Goal: Task Accomplishment & Management: Use online tool/utility

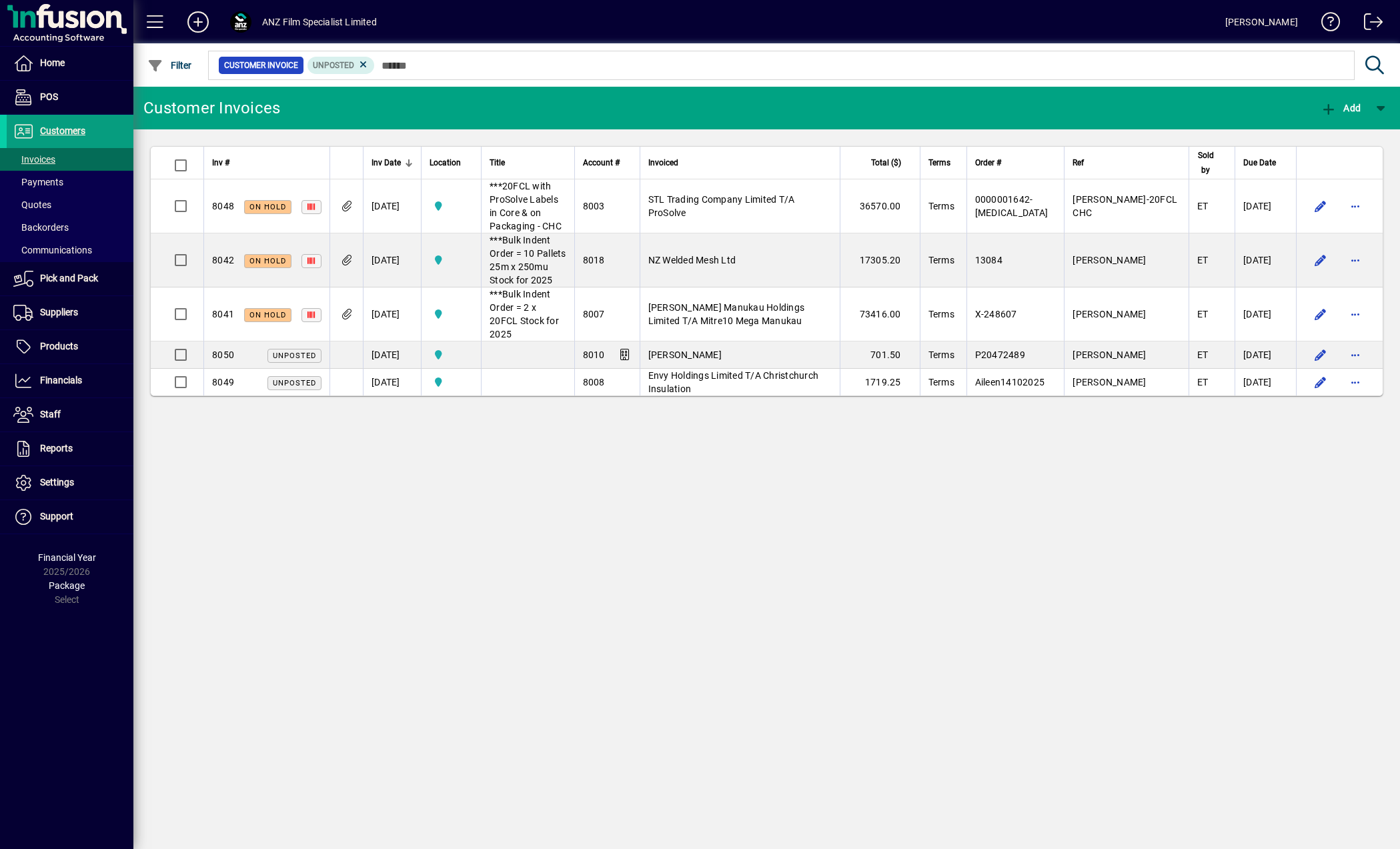
drag, startPoint x: 467, startPoint y: 605, endPoint x: 477, endPoint y: 610, distance: 11.2
click at [469, 605] on div "Customer Invoices Add Inv # Inv Date Location Title Account # Invoiced Total ($…" at bounding box center [767, 467] width 1267 height 763
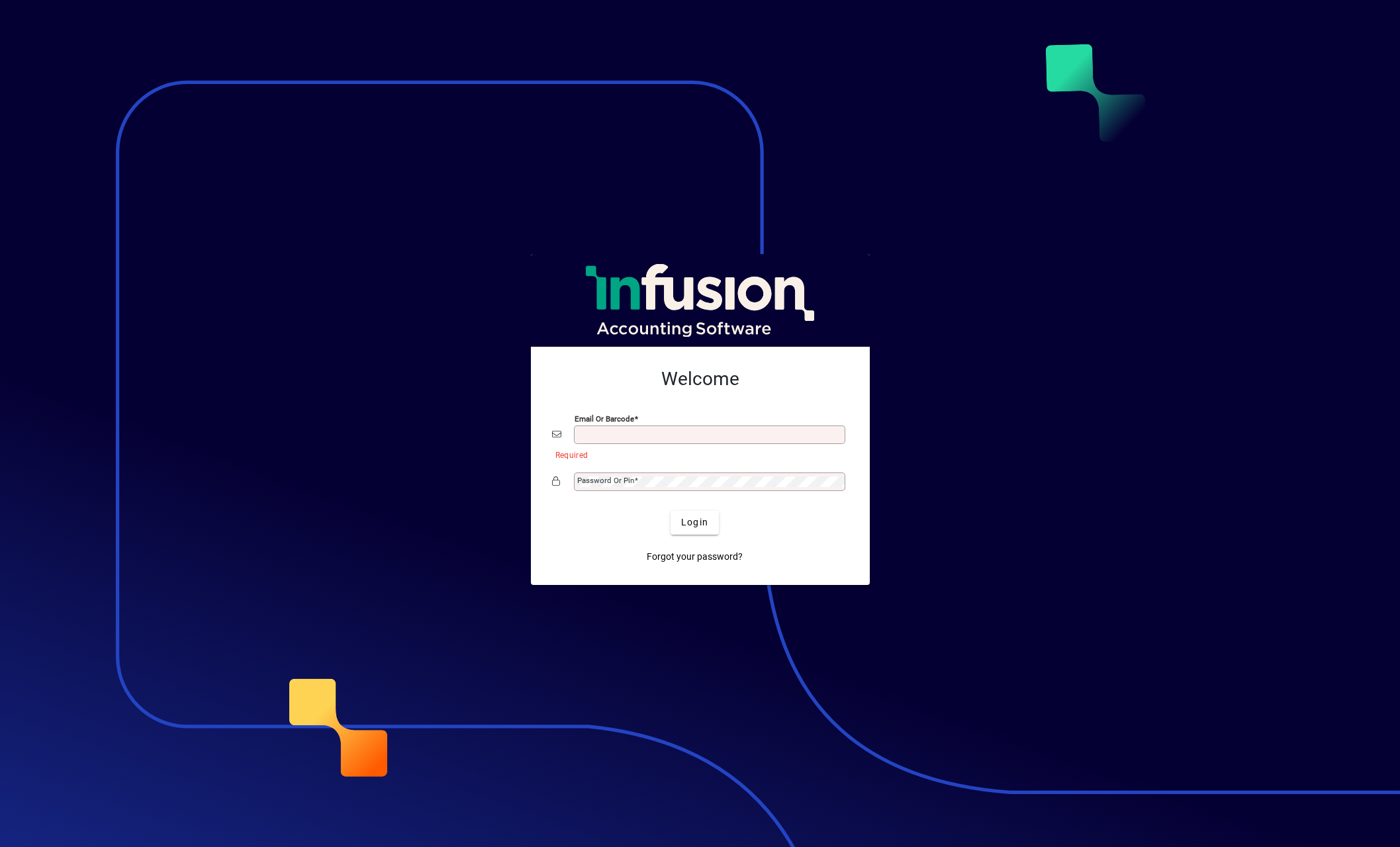
click at [670, 511] on button "Login" at bounding box center [695, 522] width 49 height 24
type input "**********"
click at [714, 525] on span "submit" at bounding box center [695, 523] width 49 height 32
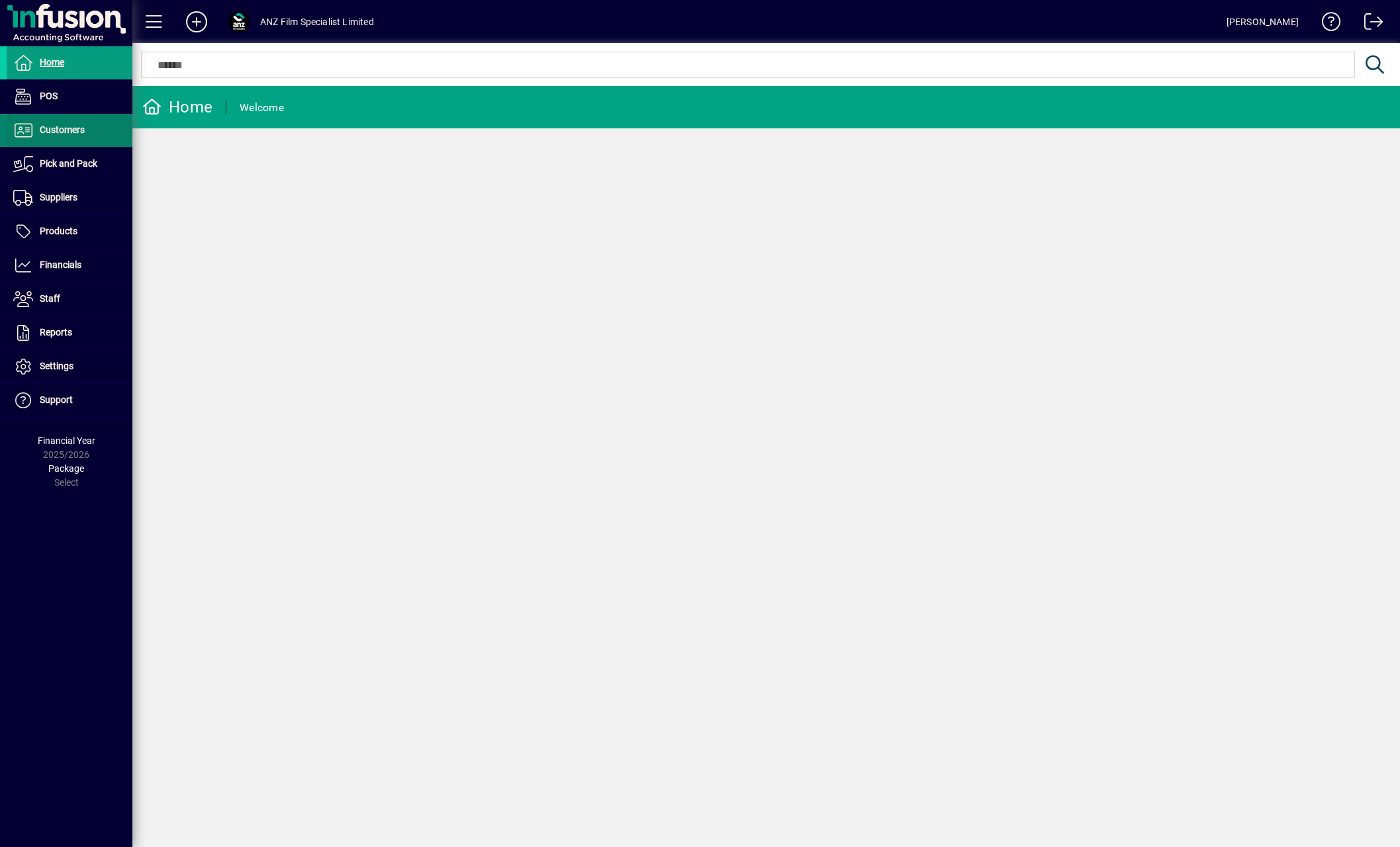
click at [101, 139] on span at bounding box center [70, 131] width 126 height 32
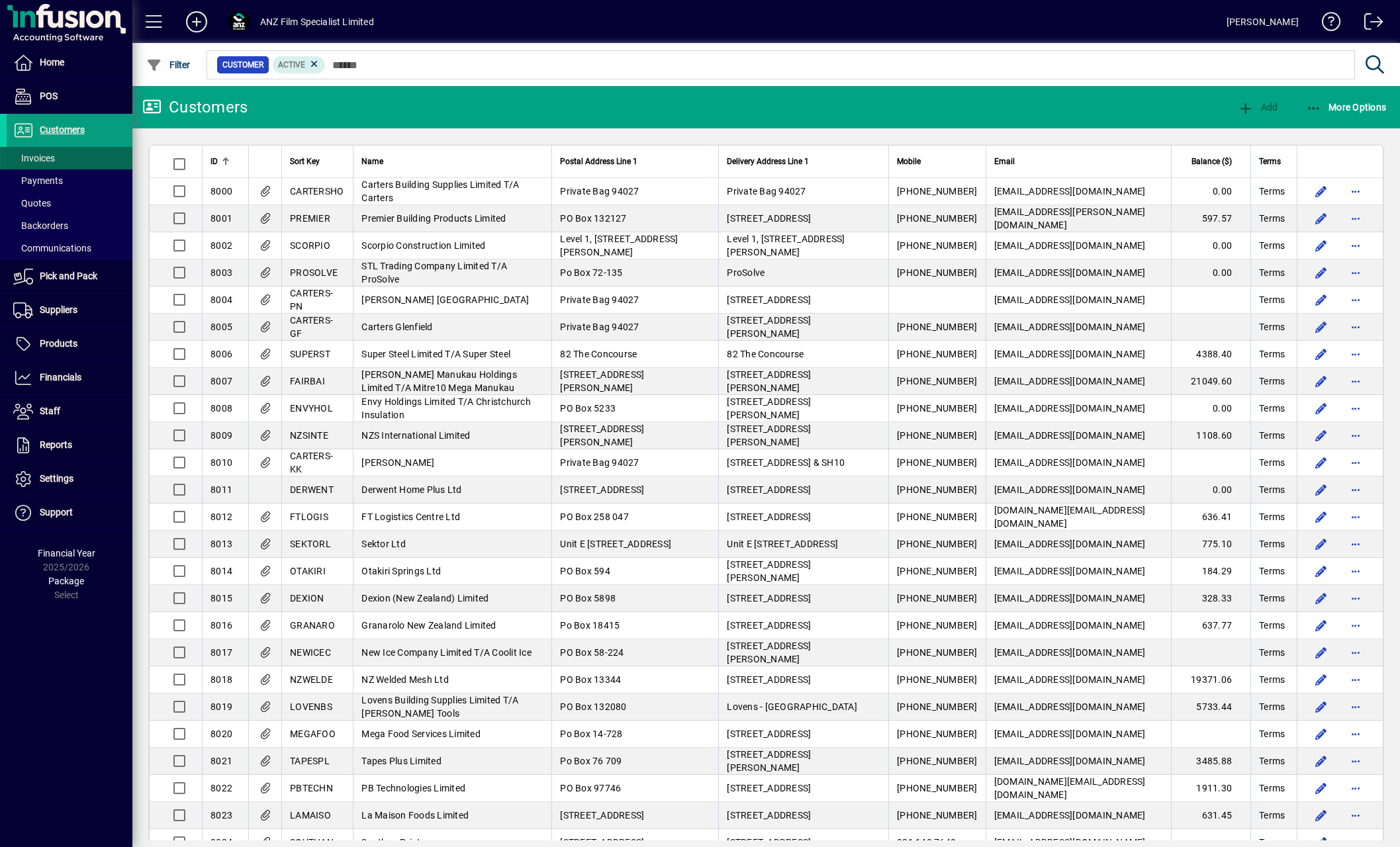
click at [93, 153] on span at bounding box center [70, 158] width 126 height 32
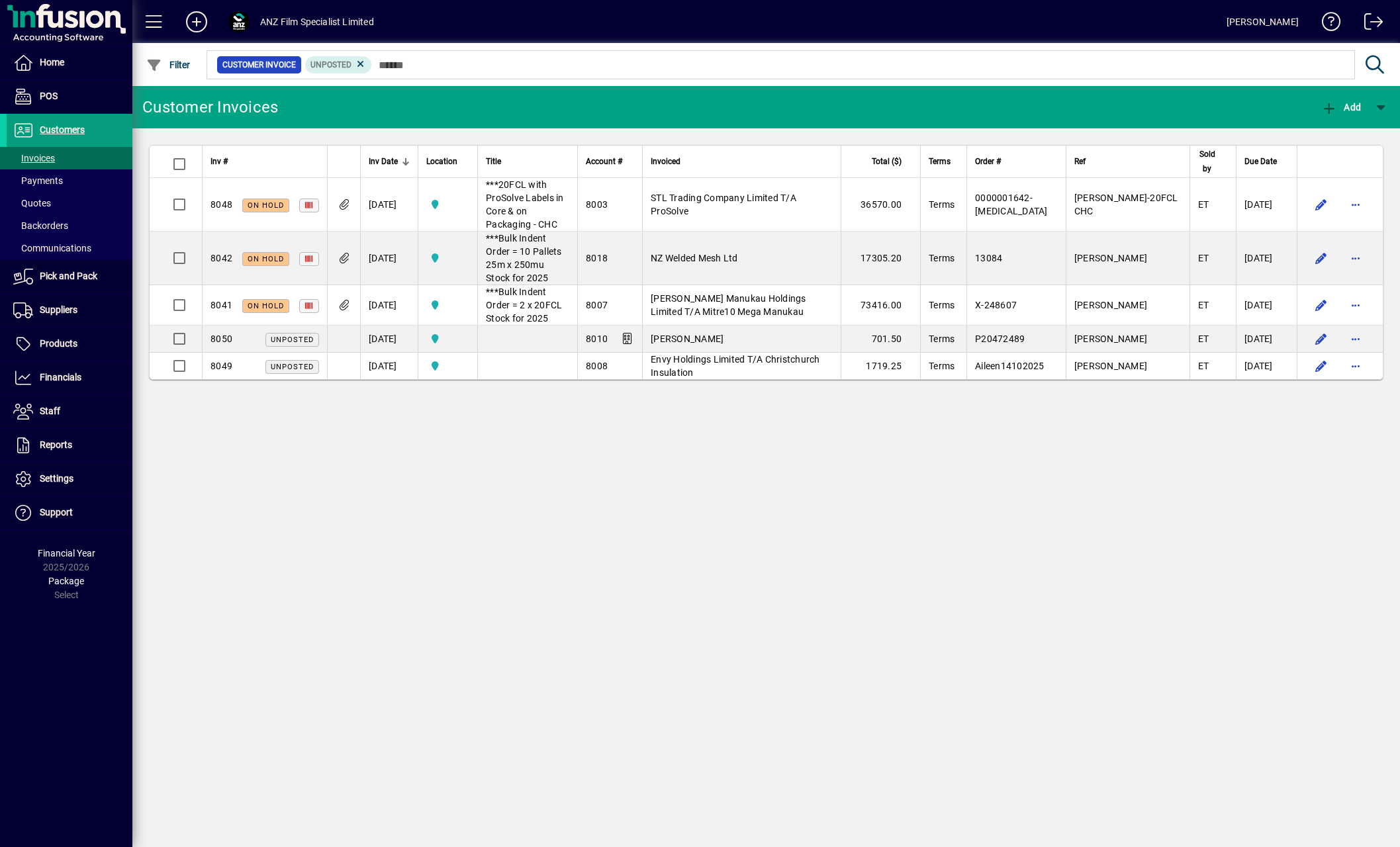
drag, startPoint x: 708, startPoint y: 563, endPoint x: 715, endPoint y: 565, distance: 7.3
click at [708, 563] on div "Customer Invoices Add Inv # Inv Date Location Title Account # Invoiced Total ($…" at bounding box center [766, 466] width 1268 height 761
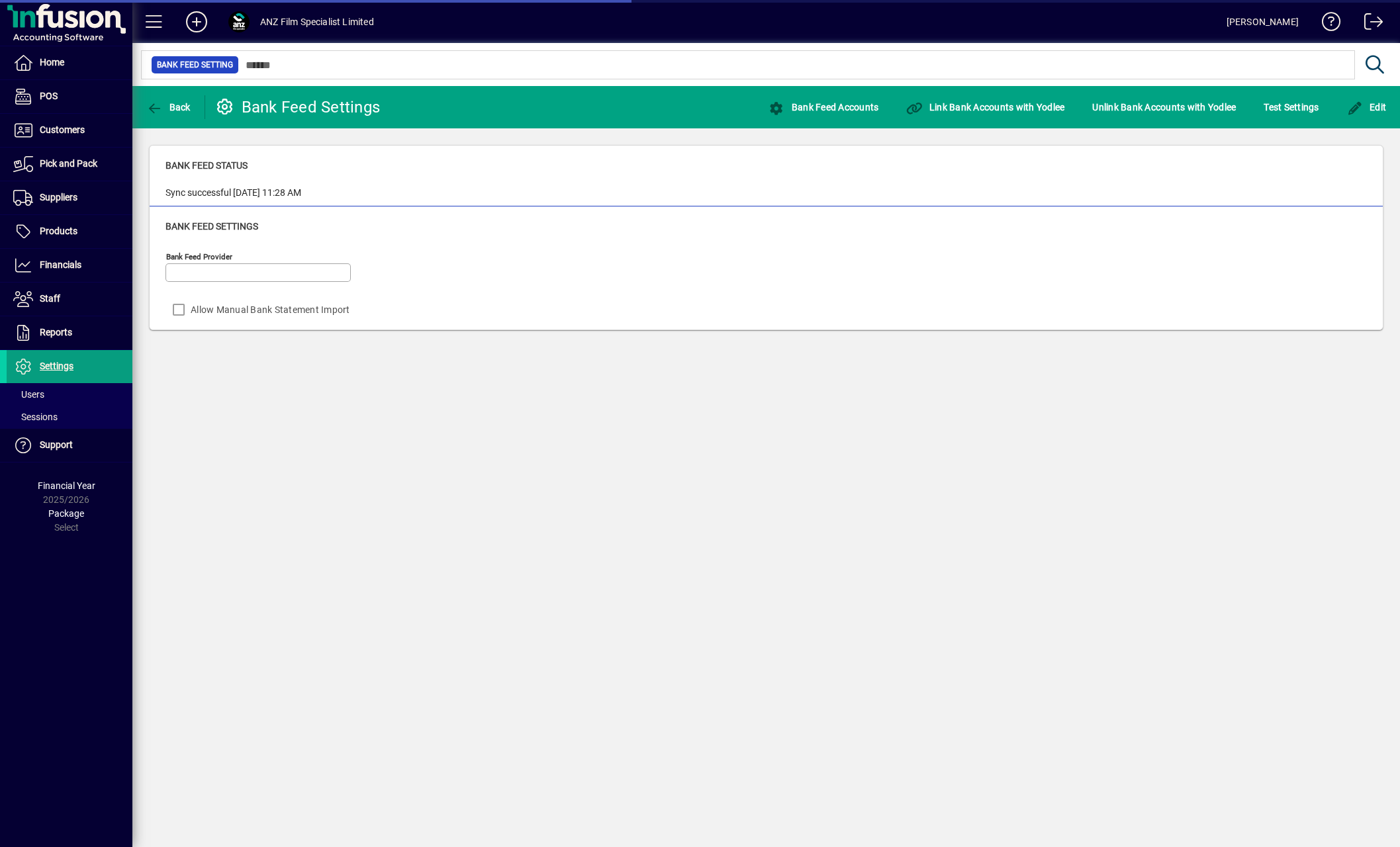
type input "******"
click at [1381, 98] on span "button" at bounding box center [1367, 107] width 46 height 32
